Goal: Information Seeking & Learning: Check status

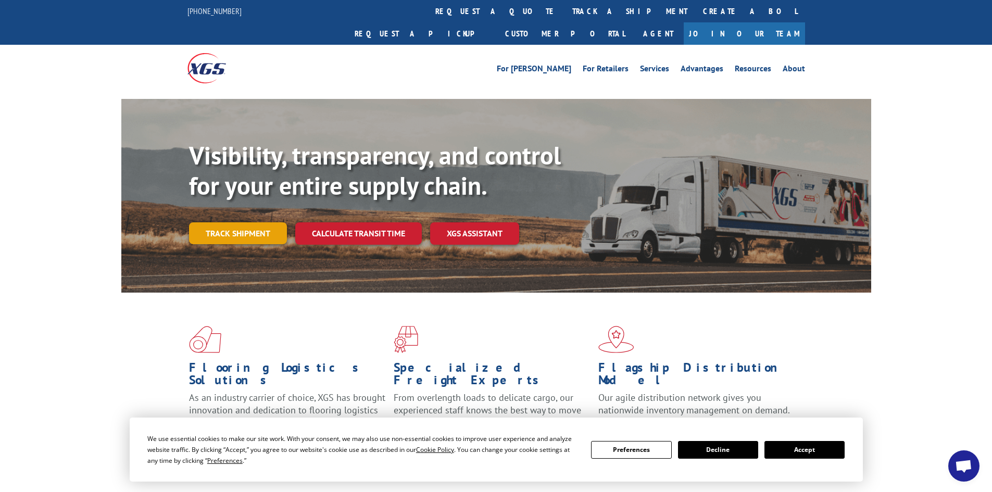
click at [225, 222] on link "Track shipment" at bounding box center [238, 233] width 98 height 22
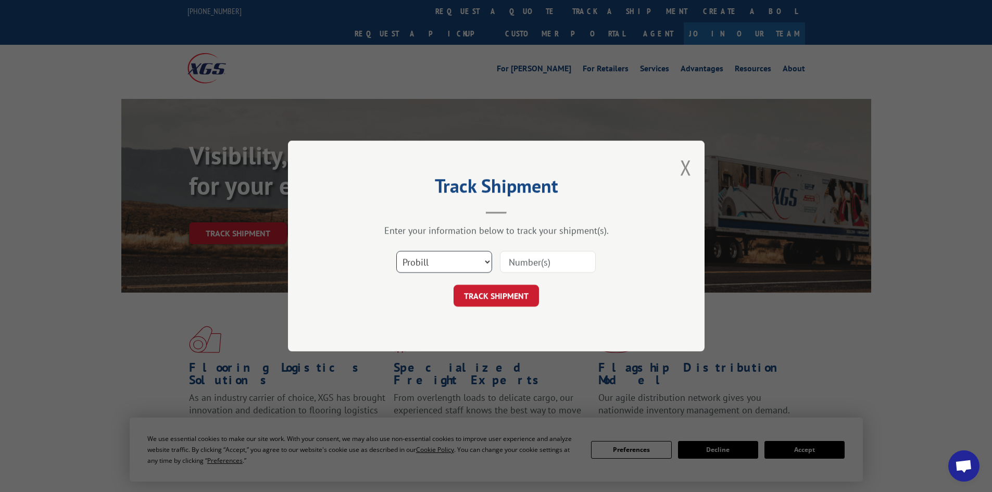
click at [422, 261] on select "Select category... Probill BOL PO" at bounding box center [444, 262] width 96 height 22
select select "po"
click at [396, 251] on select "Select category... Probill BOL PO" at bounding box center [444, 262] width 96 height 22
click at [515, 255] on input at bounding box center [548, 262] width 96 height 22
click at [501, 258] on input at bounding box center [548, 262] width 96 height 22
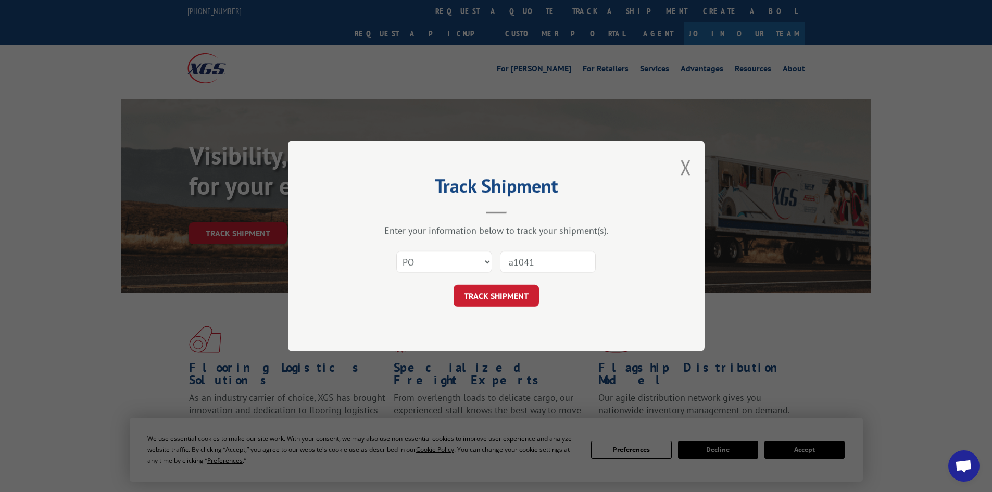
type input "a10417"
click button "TRACK SHIPMENT" at bounding box center [496, 296] width 85 height 22
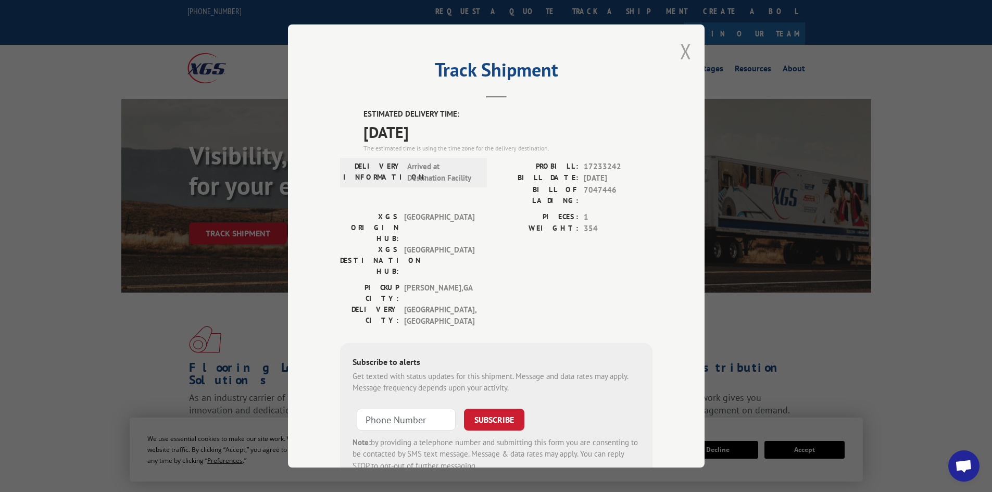
click at [680, 51] on button "Close modal" at bounding box center [685, 51] width 11 height 28
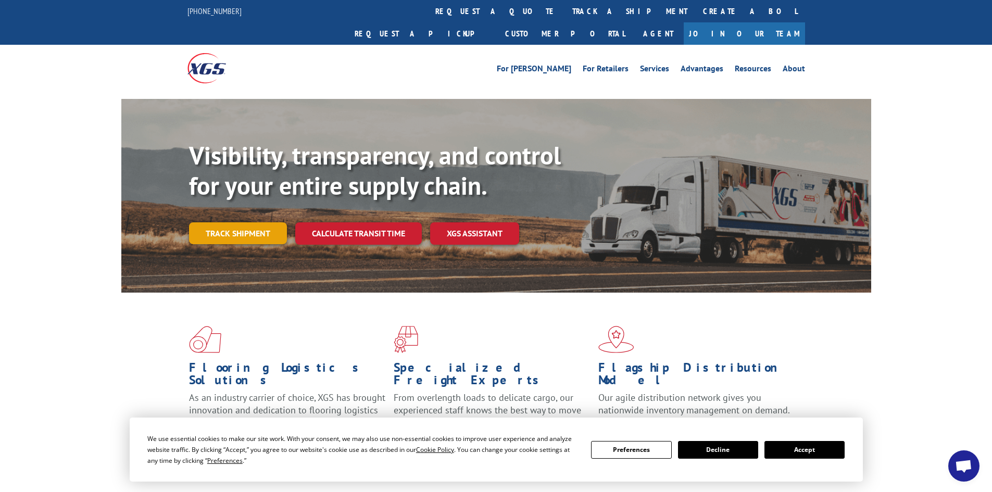
click at [193, 222] on link "Track shipment" at bounding box center [238, 233] width 98 height 22
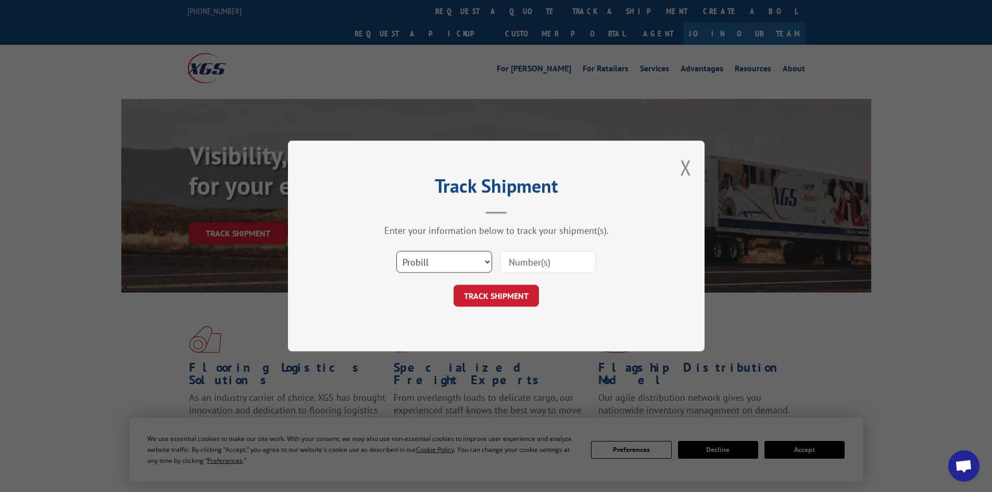
click at [427, 260] on select "Select category... Probill BOL PO" at bounding box center [444, 262] width 96 height 22
select select "po"
click at [396, 251] on select "Select category... Probill BOL PO" at bounding box center [444, 262] width 96 height 22
click at [532, 266] on input at bounding box center [548, 262] width 96 height 22
type input "e9843"
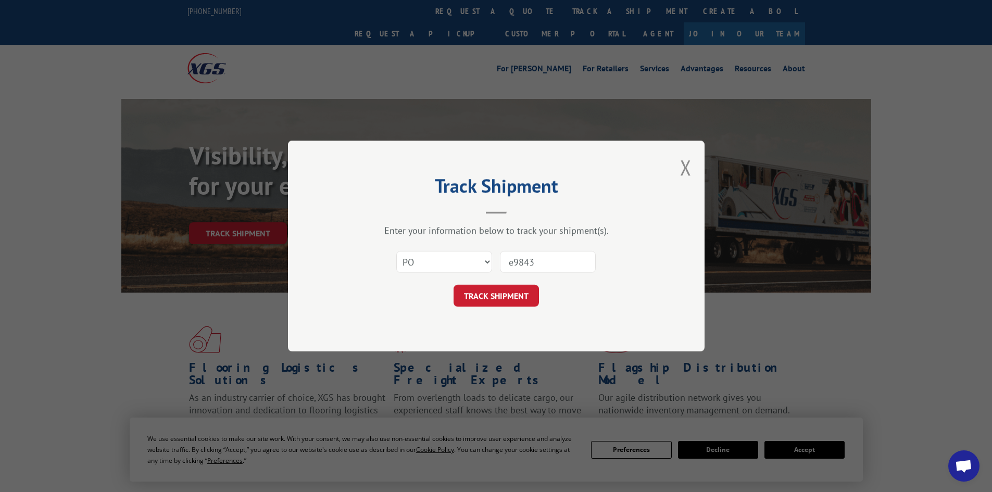
click button "TRACK SHIPMENT" at bounding box center [496, 296] width 85 height 22
